Goal: Task Accomplishment & Management: Use online tool/utility

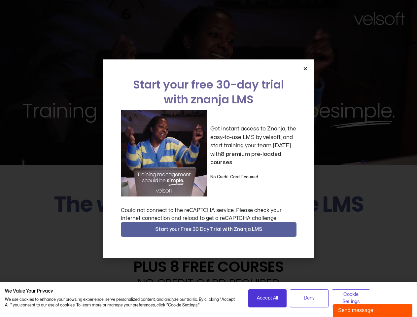
click at [208, 158] on div "Get instant access to Znanja, the easy-to-use LMS by velsoft, and start trainin…" at bounding box center [209, 153] width 176 height 86
click at [305, 68] on icon "Close" at bounding box center [305, 68] width 5 height 5
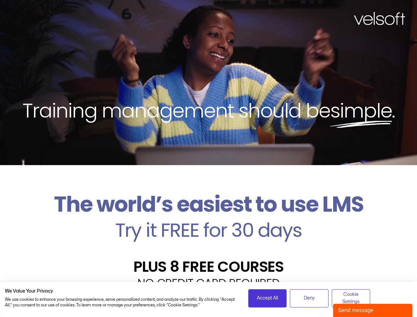
click at [209, 229] on h2 "Try it FREE for 30 days" at bounding box center [208, 230] width 407 height 19
click at [267, 298] on span "Accept All" at bounding box center [267, 297] width 21 height 7
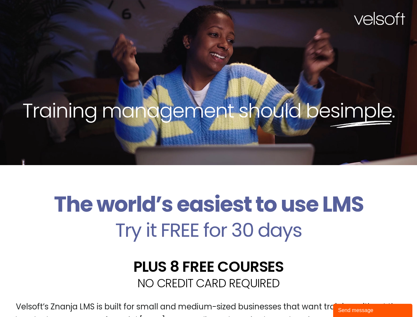
click at [309, 298] on div "Velsoft’s Znanja LMS is built for small and medium-sized businesses that want t…" at bounding box center [208, 316] width 407 height 48
click at [351, 298] on div "Velsoft’s Znanja LMS is built for small and medium-sized businesses that want t…" at bounding box center [208, 316] width 407 height 48
click at [373, 310] on div "Send message" at bounding box center [372, 310] width 69 height 8
